Goal: Task Accomplishment & Management: Use online tool/utility

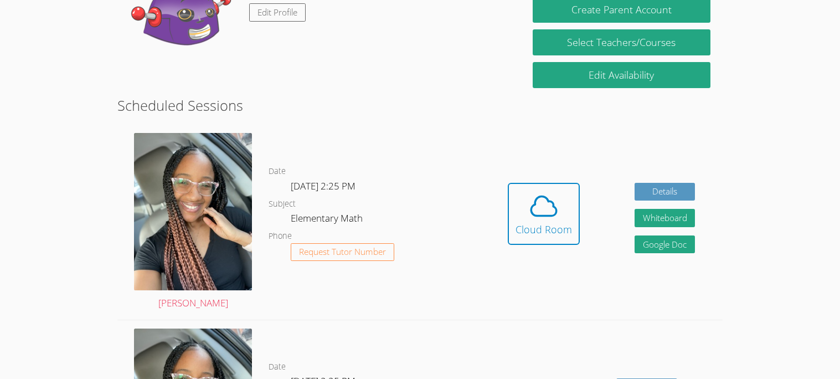
scroll to position [205, 0]
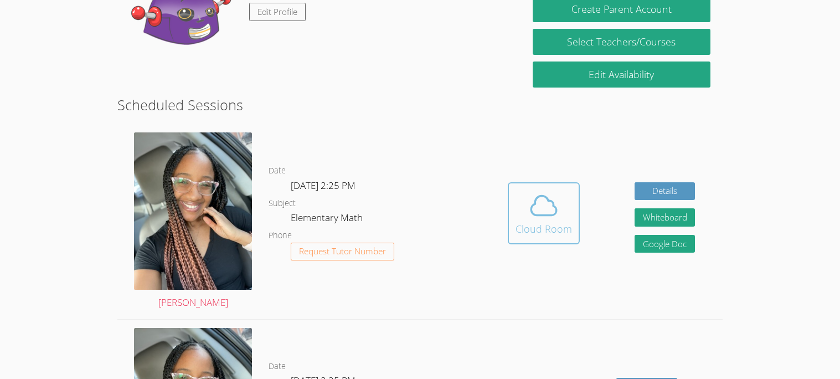
click at [549, 218] on icon at bounding box center [544, 205] width 31 height 31
click at [550, 199] on icon at bounding box center [543, 205] width 25 height 19
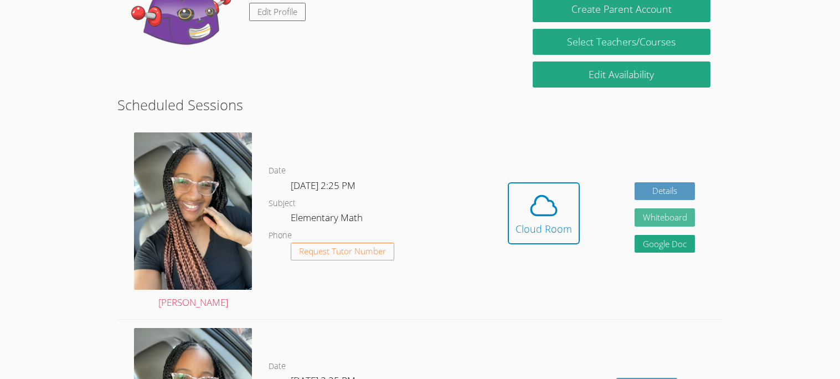
click at [643, 223] on button "Whiteboard" at bounding box center [665, 217] width 61 height 18
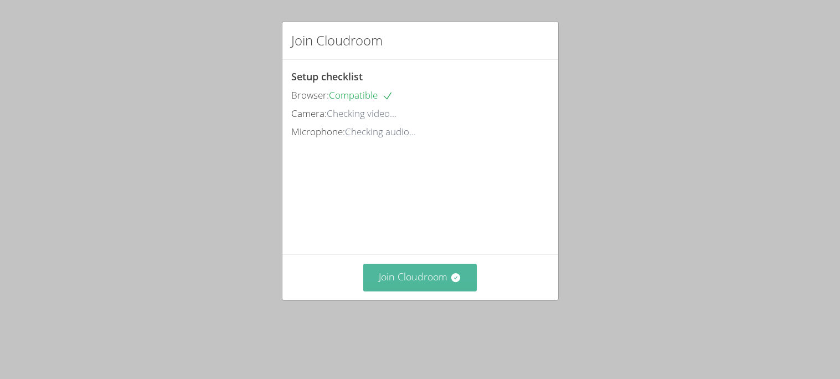
click at [432, 284] on button "Join Cloudroom" at bounding box center [420, 277] width 114 height 27
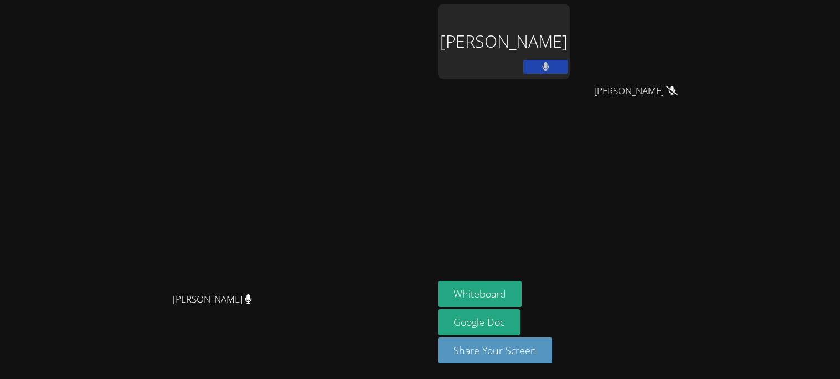
click at [570, 70] on div "[PERSON_NAME]" at bounding box center [504, 41] width 132 height 74
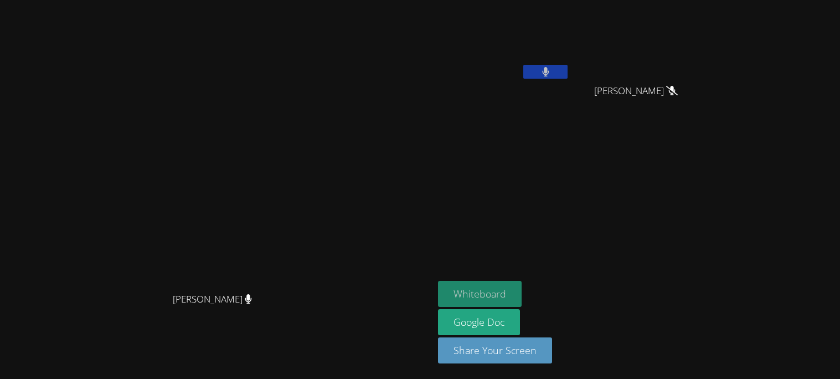
click at [522, 296] on button "Whiteboard" at bounding box center [480, 294] width 84 height 26
click at [522, 298] on button "Whiteboard" at bounding box center [480, 294] width 84 height 26
click at [522, 296] on button "Whiteboard" at bounding box center [480, 294] width 84 height 26
click at [522, 298] on button "Whiteboard" at bounding box center [480, 294] width 84 height 26
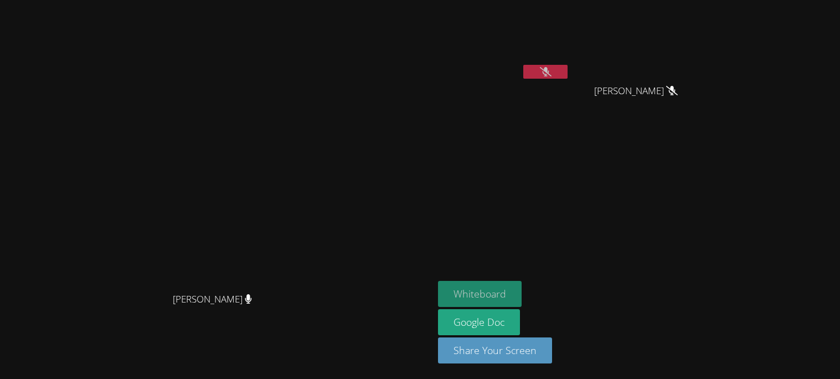
click at [522, 298] on button "Whiteboard" at bounding box center [480, 294] width 84 height 26
click at [522, 294] on button "Whiteboard" at bounding box center [480, 294] width 84 height 26
click at [603, 197] on aside "[PERSON_NAME] [PERSON_NAME] [PERSON_NAME] Whiteboard Google Doc Share Your Scre…" at bounding box center [572, 189] width 277 height 379
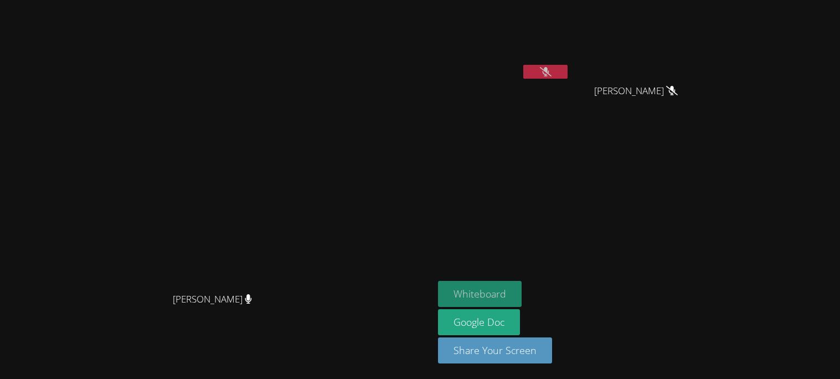
click at [522, 292] on button "Whiteboard" at bounding box center [480, 294] width 84 height 26
click at [522, 285] on button "Whiteboard" at bounding box center [480, 294] width 84 height 26
click at [522, 293] on button "Whiteboard" at bounding box center [480, 294] width 84 height 26
click at [300, 111] on video at bounding box center [217, 167] width 166 height 239
click at [522, 293] on button "Whiteboard" at bounding box center [480, 294] width 84 height 26
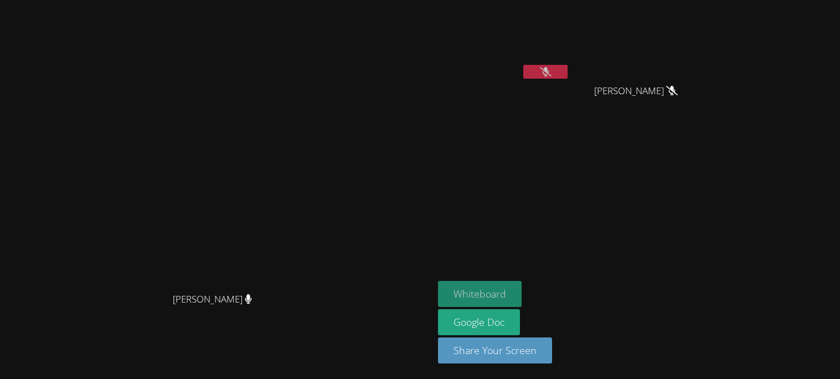
click at [522, 293] on button "Whiteboard" at bounding box center [480, 294] width 84 height 26
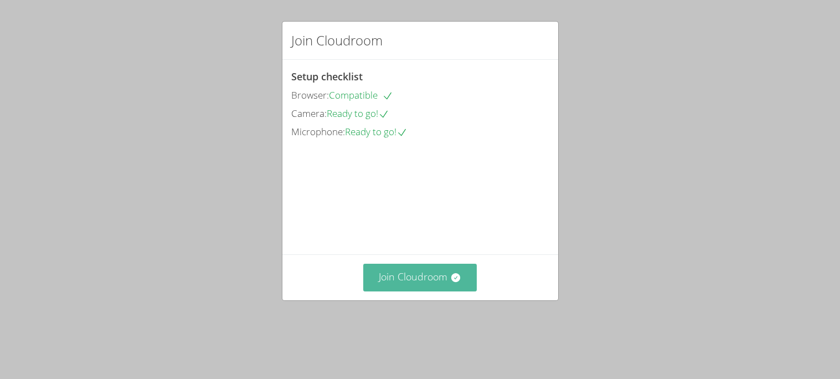
click at [454, 282] on icon at bounding box center [456, 277] width 9 height 9
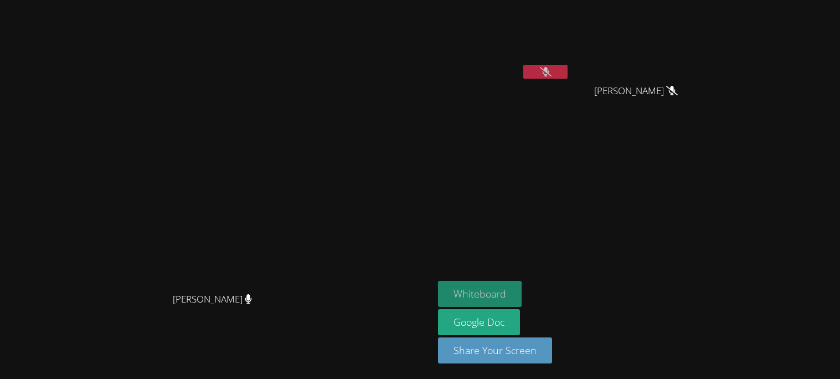
click at [522, 285] on button "Whiteboard" at bounding box center [480, 294] width 84 height 26
click at [522, 290] on button "Whiteboard" at bounding box center [480, 294] width 84 height 26
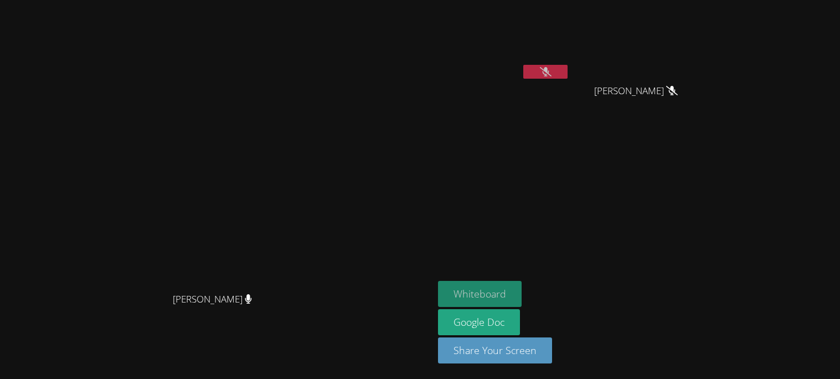
click at [522, 290] on button "Whiteboard" at bounding box center [480, 294] width 84 height 26
click at [552, 74] on icon at bounding box center [546, 71] width 12 height 9
click at [522, 295] on button "Whiteboard" at bounding box center [480, 294] width 84 height 26
click at [522, 297] on button "Whiteboard" at bounding box center [480, 294] width 84 height 26
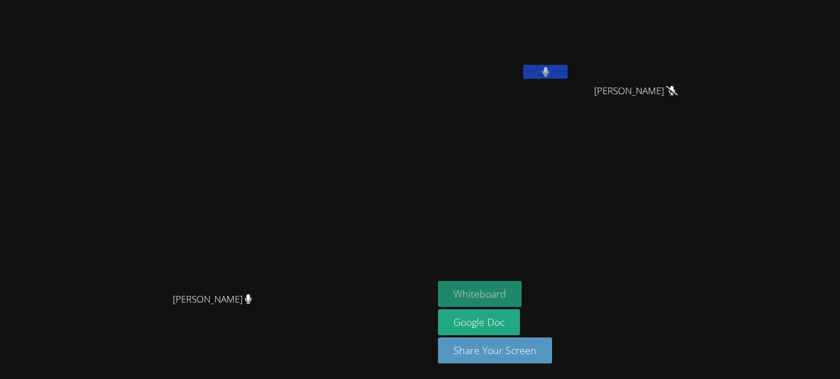
click at [522, 297] on button "Whiteboard" at bounding box center [480, 294] width 84 height 26
click at [522, 288] on button "Whiteboard" at bounding box center [480, 294] width 84 height 26
click at [522, 294] on button "Whiteboard" at bounding box center [480, 294] width 84 height 26
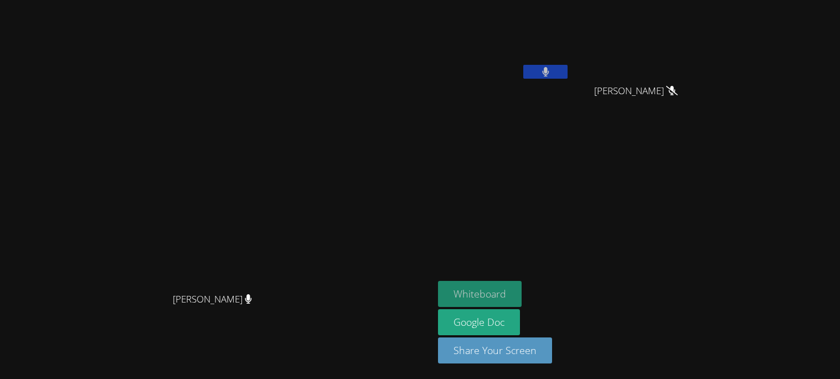
click at [522, 294] on button "Whiteboard" at bounding box center [480, 294] width 84 height 26
click at [522, 304] on button "Whiteboard" at bounding box center [480, 294] width 84 height 26
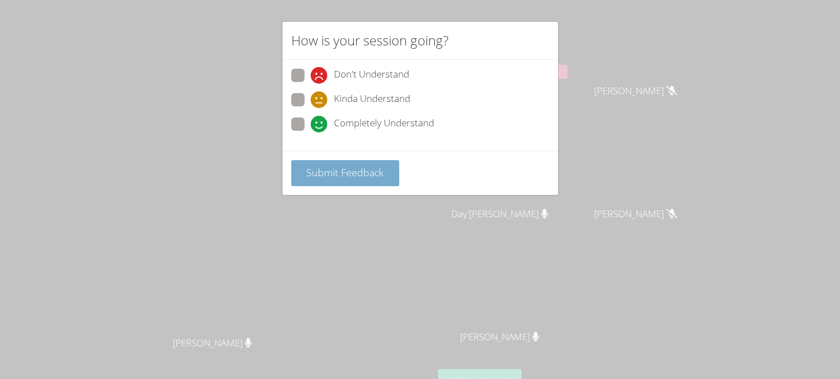
click at [340, 172] on span "Submit Feedback" at bounding box center [345, 172] width 78 height 13
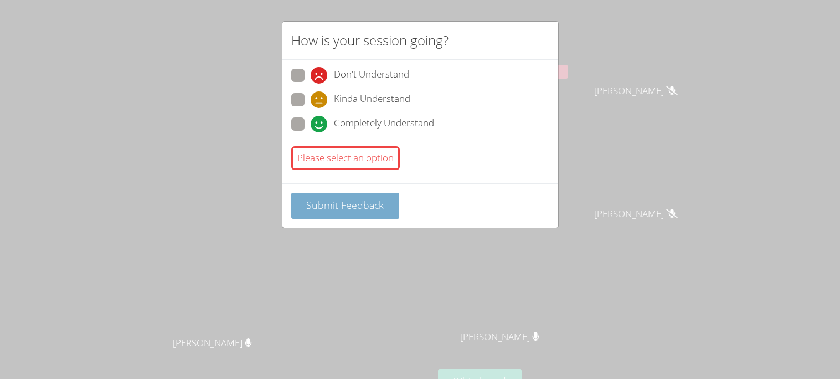
click at [338, 207] on span "Submit Feedback" at bounding box center [345, 204] width 78 height 13
click at [311, 132] on span at bounding box center [311, 132] width 0 height 0
click at [311, 122] on input "Completely Understand" at bounding box center [315, 121] width 9 height 9
radio input "true"
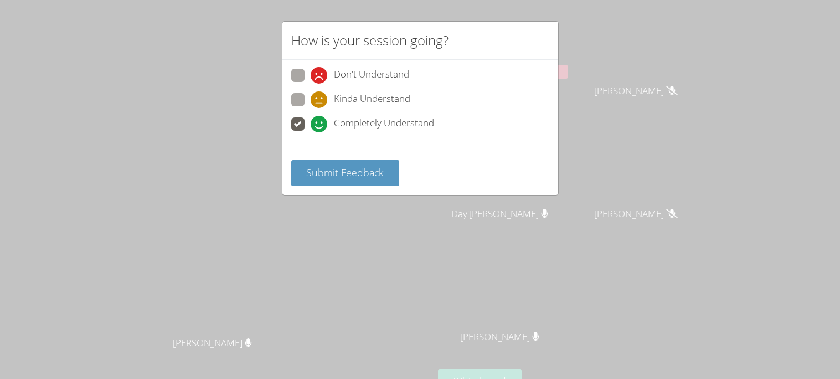
click at [317, 187] on div "Submit Feedback" at bounding box center [421, 173] width 276 height 44
click at [316, 183] on button "Submit Feedback" at bounding box center [345, 173] width 109 height 26
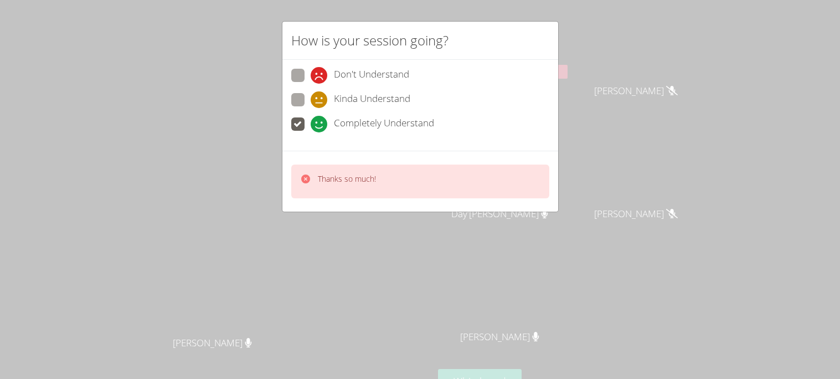
click at [316, 183] on div "Thanks so much!" at bounding box center [338, 181] width 76 height 16
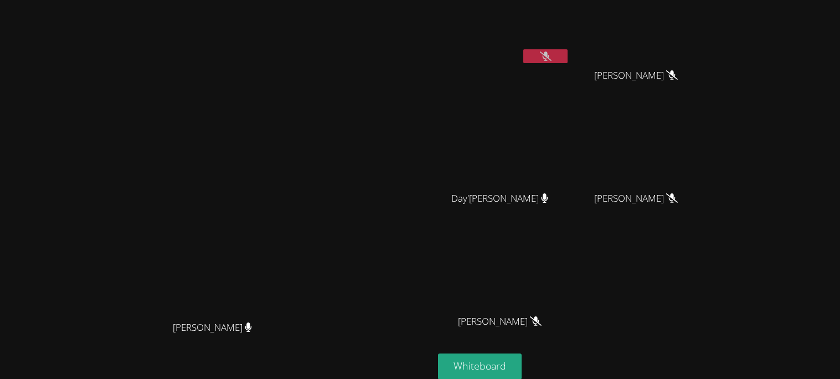
click at [134, 177] on video at bounding box center [217, 195] width 166 height 239
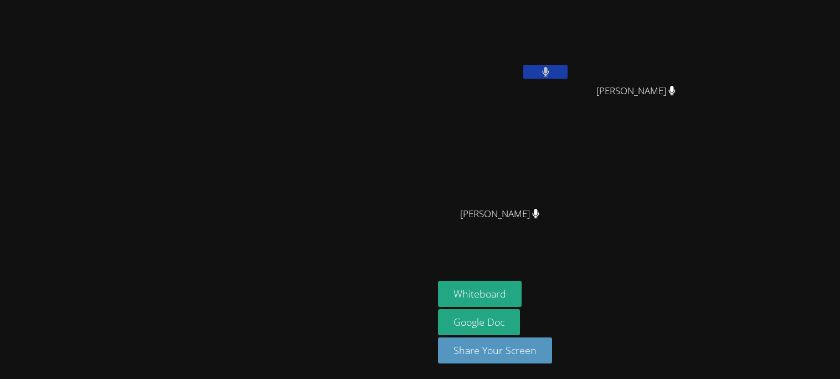
scroll to position [0, 0]
